Goal: Find specific page/section: Find specific page/section

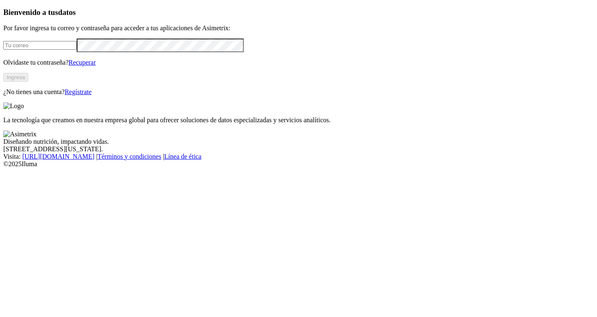
type input "laboratorio@proteicol.com.co"
click at [28, 82] on button "Ingresa" at bounding box center [15, 77] width 25 height 9
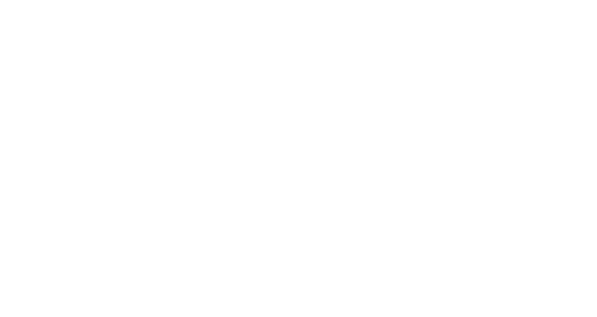
type input "sangre"
